Goal: Information Seeking & Learning: Learn about a topic

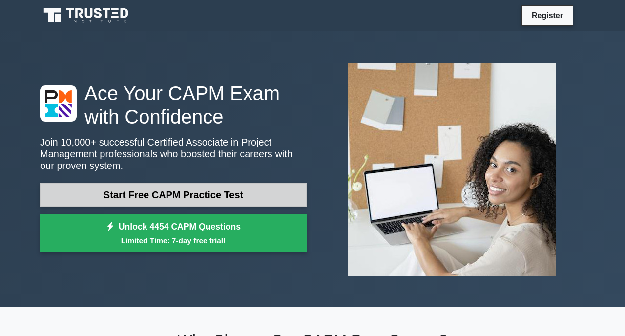
click at [190, 194] on link "Start Free CAPM Practice Test" at bounding box center [173, 194] width 267 height 23
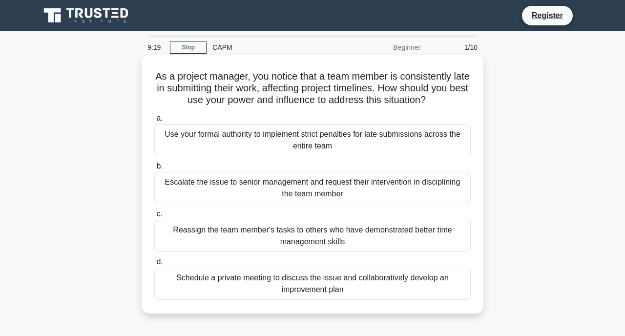
click at [322, 290] on div "Schedule a private meeting to discuss the issue and collaboratively develop an …" at bounding box center [312, 284] width 317 height 32
click at [154, 265] on input "d. Schedule a private meeting to discuss the issue and collaboratively develop …" at bounding box center [154, 262] width 0 height 6
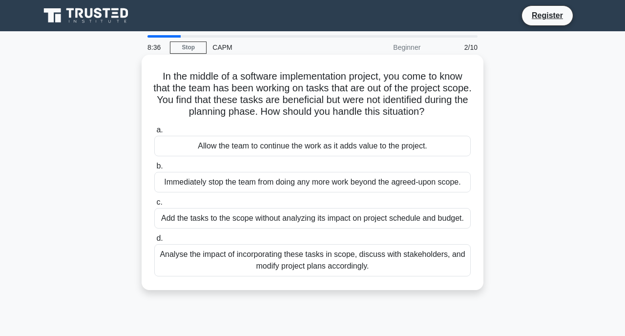
click at [310, 262] on div "Analyse the impact of incorporating these tasks in scope, discuss with stakehol…" at bounding box center [312, 260] width 317 height 32
click at [154, 242] on input "d. Analyse the impact of incorporating these tasks in scope, discuss with stake…" at bounding box center [154, 239] width 0 height 6
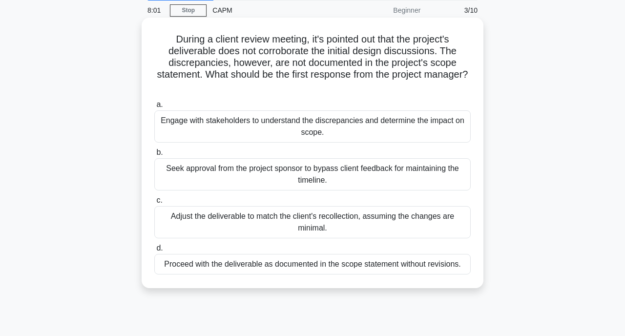
scroll to position [39, 0]
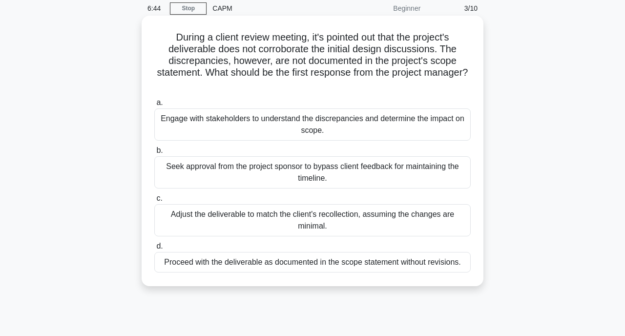
click at [313, 176] on div "Seek approval from the project sponsor to bypass client feedback for maintainin…" at bounding box center [312, 172] width 317 height 32
click at [154, 154] on input "b. Seek approval from the project sponsor to bypass client feedback for maintai…" at bounding box center [154, 151] width 0 height 6
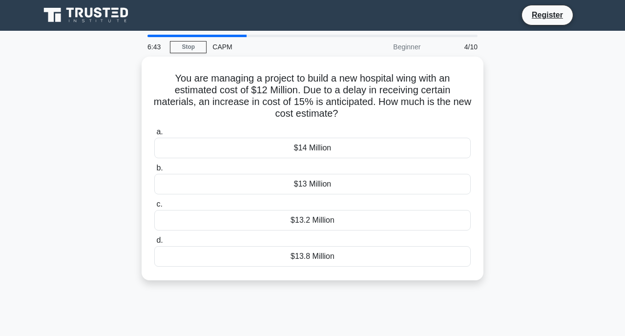
scroll to position [0, 0]
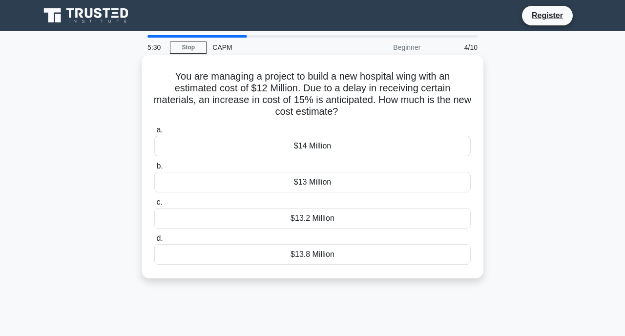
click at [306, 257] on div "$13.8 Million" at bounding box center [312, 254] width 317 height 21
click at [154, 242] on input "d. $13.8 Million" at bounding box center [154, 239] width 0 height 6
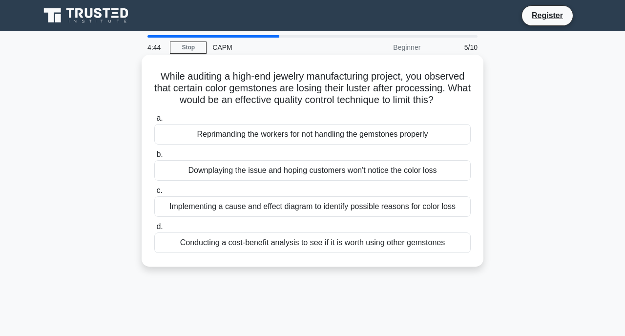
click at [309, 245] on div "Conducting a cost-benefit analysis to see if it is worth using other gemstones" at bounding box center [312, 243] width 317 height 21
click at [154, 230] on input "d. Conducting a cost-benefit analysis to see if it is worth using other gemston…" at bounding box center [154, 227] width 0 height 6
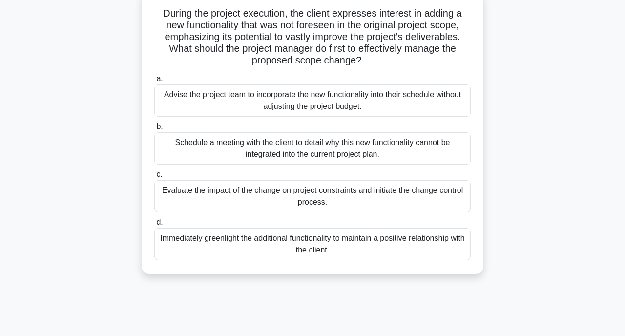
scroll to position [61, 0]
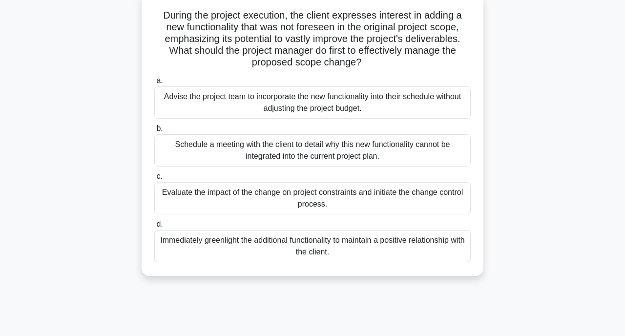
click at [309, 209] on div "Evaluate the impact of the change on project constraints and initiate the chang…" at bounding box center [312, 198] width 317 height 32
click at [154, 180] on input "c. Evaluate the impact of the change on project constraints and initiate the ch…" at bounding box center [154, 176] width 0 height 6
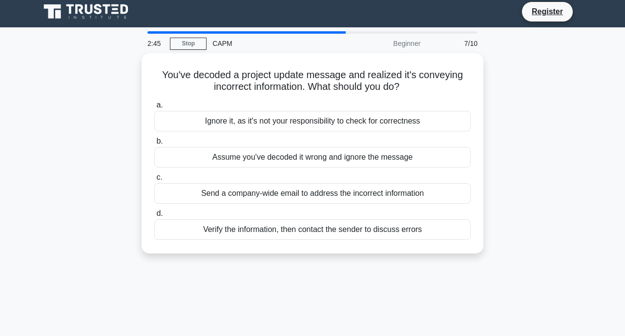
scroll to position [0, 0]
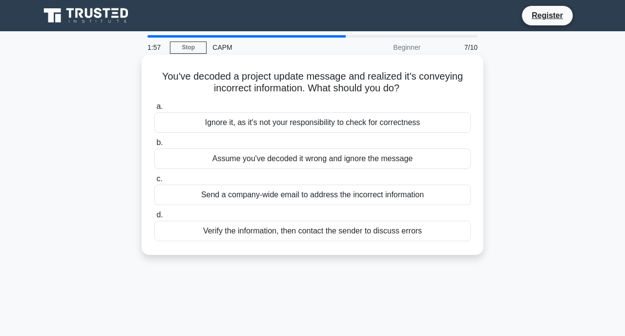
click at [310, 231] on div "Verify the information, then contact the sender to discuss errors" at bounding box center [312, 231] width 317 height 21
click at [154, 218] on input "d. Verify the information, then contact the sender to discuss errors" at bounding box center [154, 215] width 0 height 6
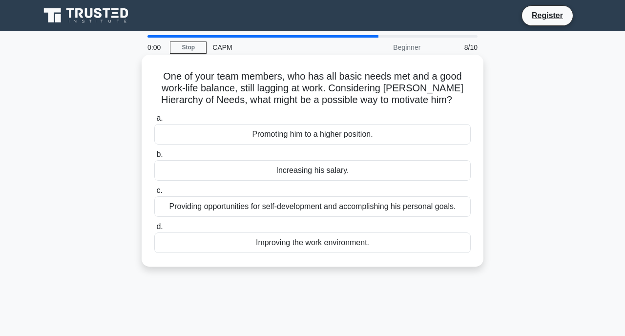
click at [296, 210] on div "Providing opportunities for self-development and accomplishing his personal goa…" at bounding box center [312, 206] width 317 height 21
click at [154, 194] on input "c. Providing opportunities for self-development and accomplishing his personal …" at bounding box center [154, 191] width 0 height 6
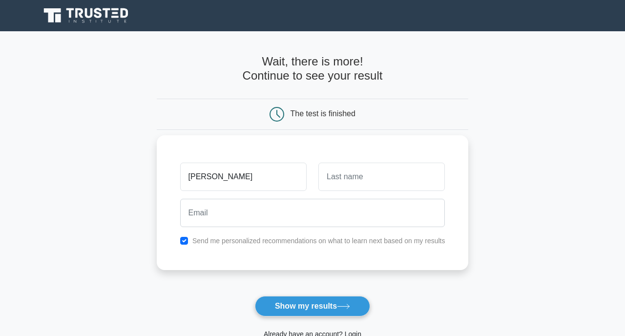
type input "[PERSON_NAME]"
type input "jordan"
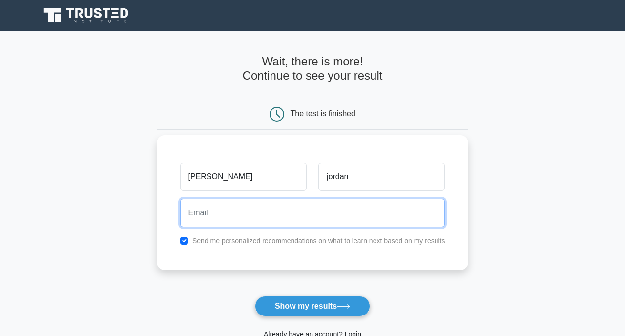
type input "[EMAIL_ADDRESS][DOMAIN_NAME]"
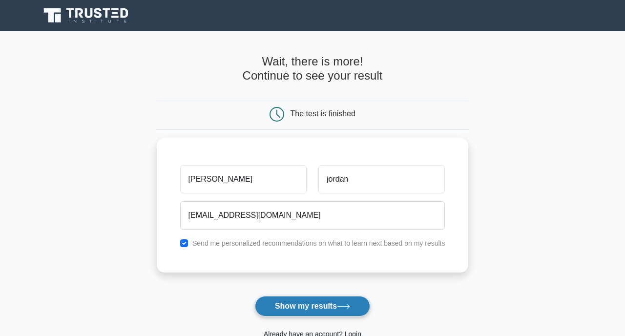
click at [310, 308] on button "Show my results" at bounding box center [312, 306] width 115 height 21
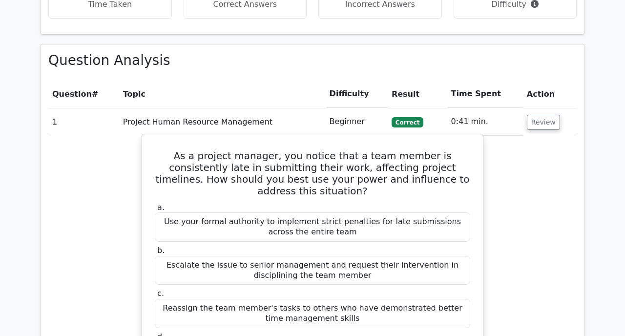
scroll to position [767, 0]
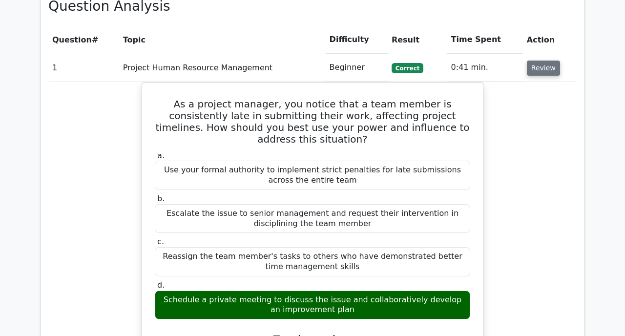
click at [542, 61] on button "Review" at bounding box center [543, 68] width 33 height 15
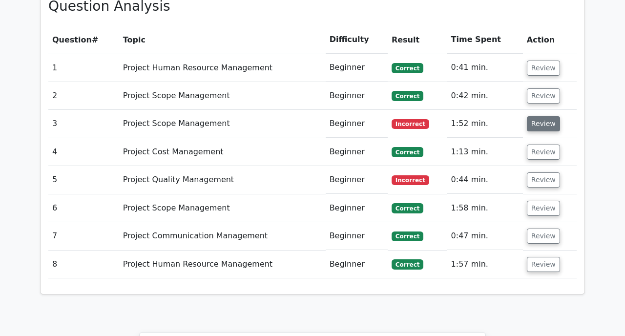
click at [536, 116] on button "Review" at bounding box center [543, 123] width 33 height 15
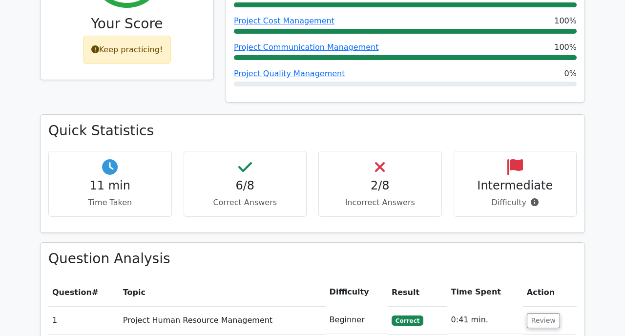
scroll to position [503, 0]
